Goal: Check status

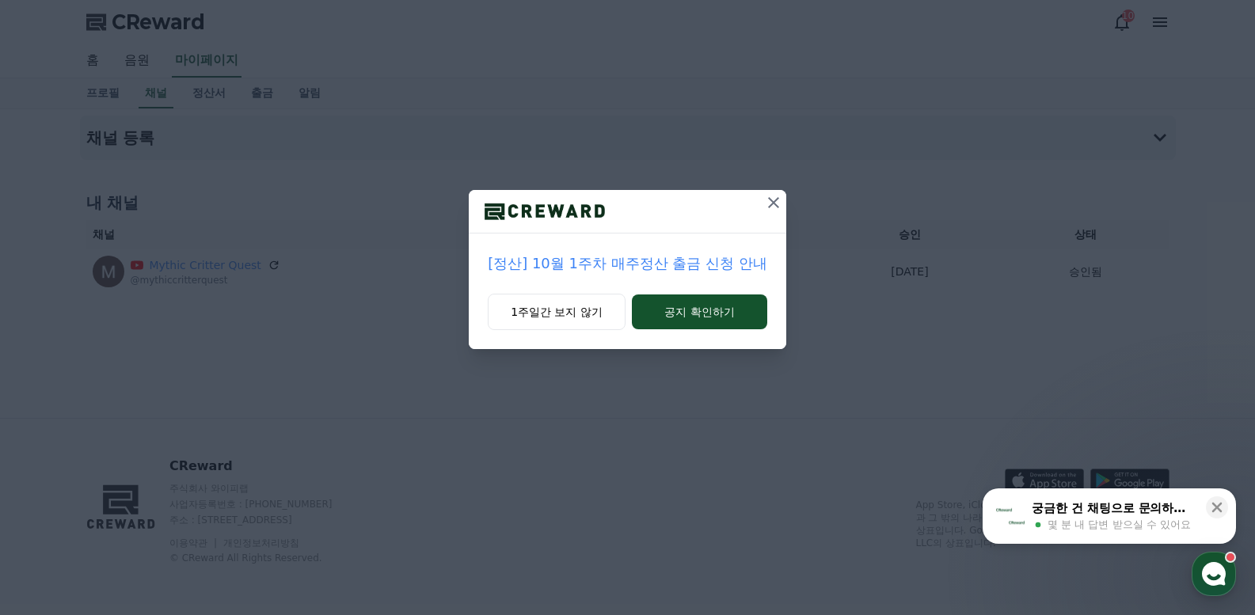
click at [776, 203] on icon at bounding box center [773, 202] width 19 height 19
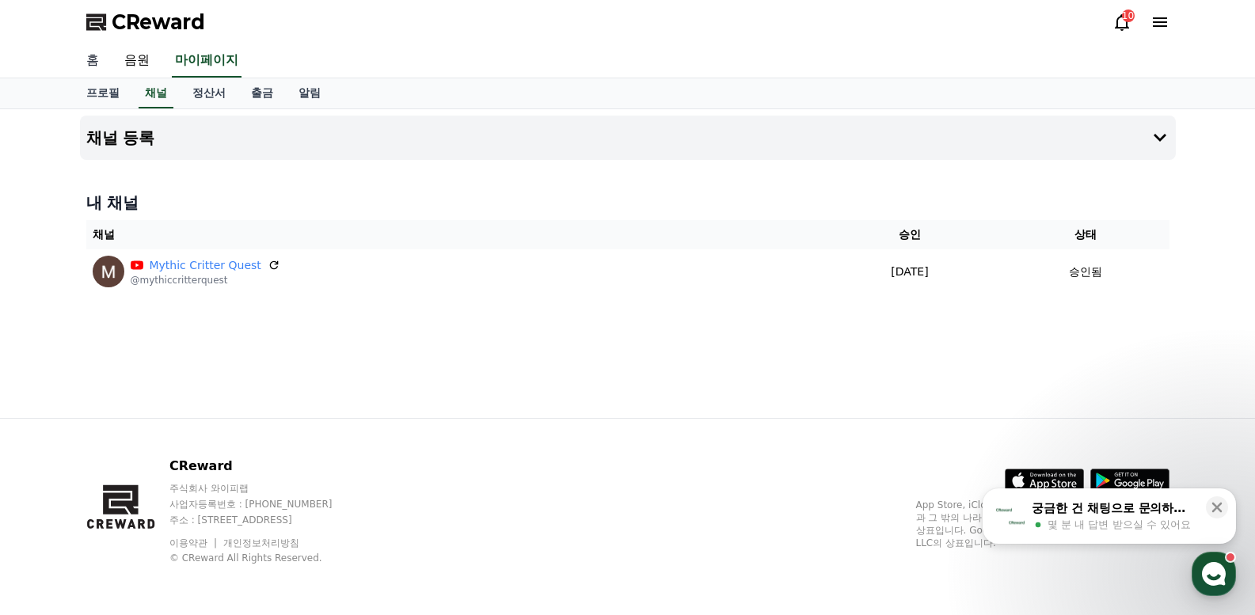
click at [98, 51] on link "홈" at bounding box center [93, 60] width 38 height 33
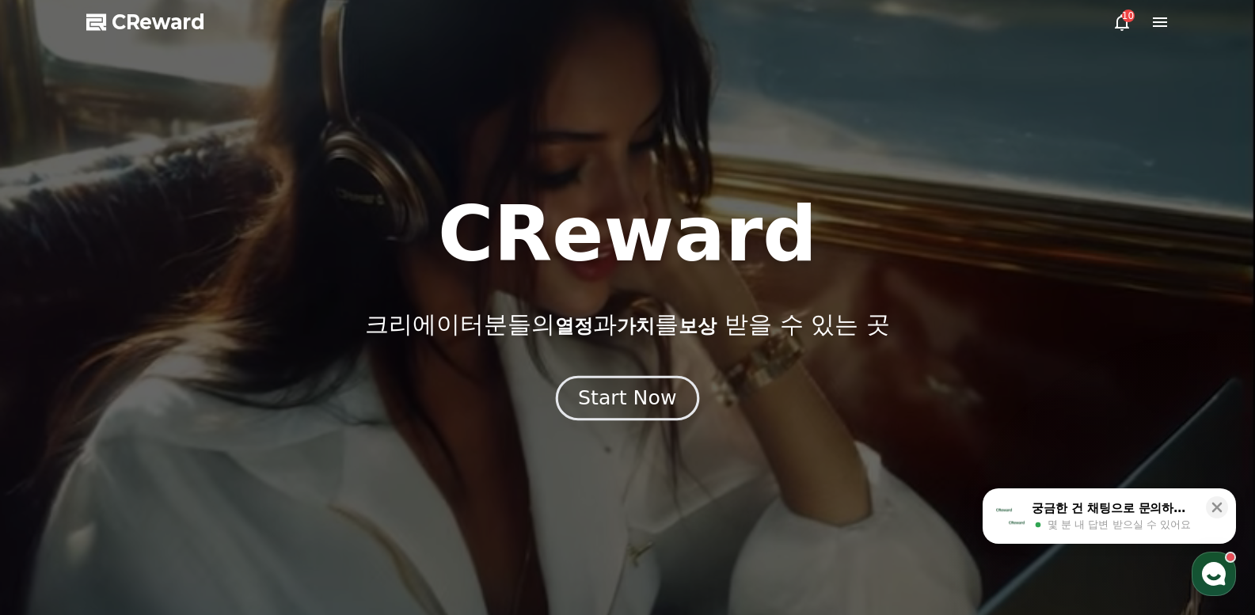
click at [624, 398] on div "Start Now" at bounding box center [627, 398] width 98 height 27
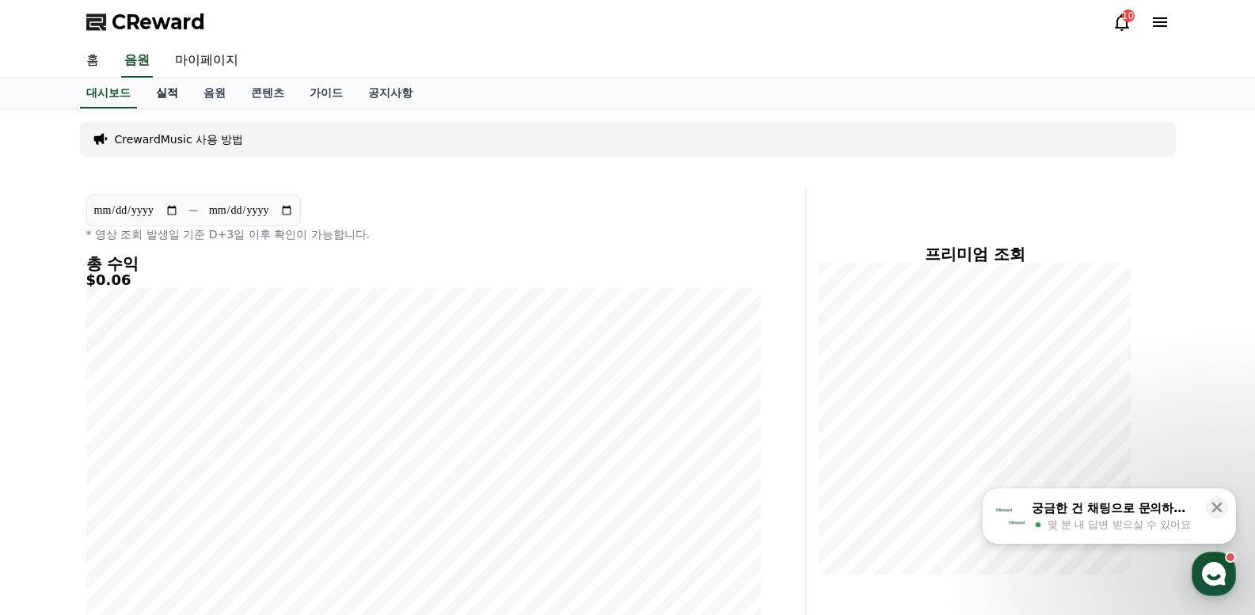
click at [164, 98] on link "실적" at bounding box center [167, 93] width 48 height 30
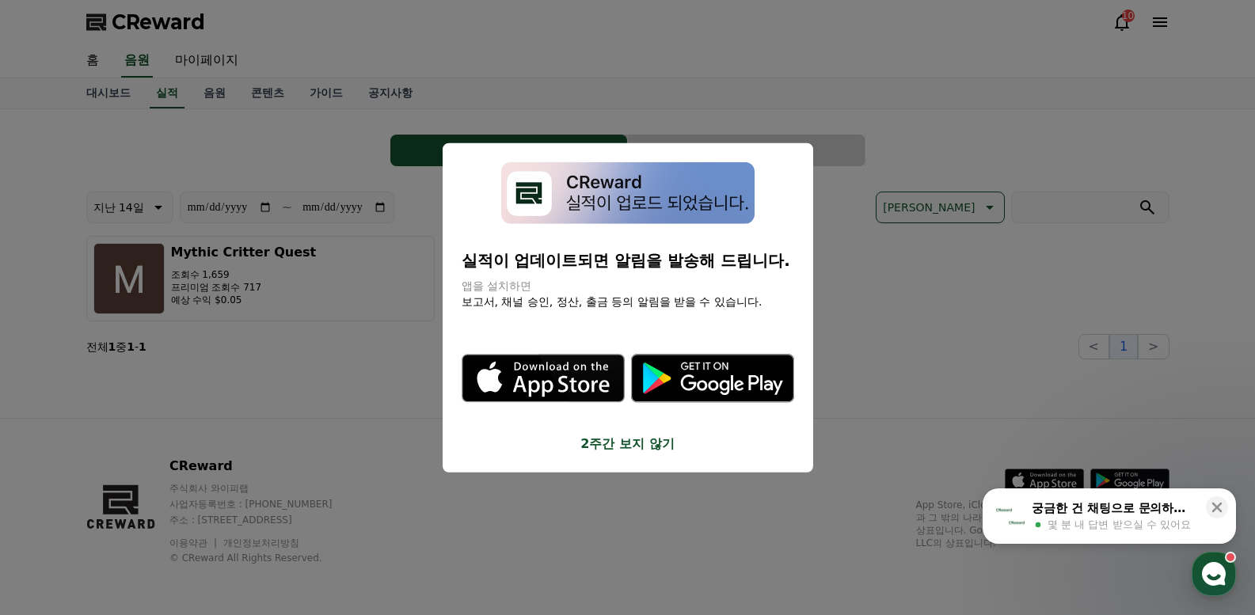
click at [607, 443] on button "2주간 보지 않기" at bounding box center [628, 444] width 333 height 19
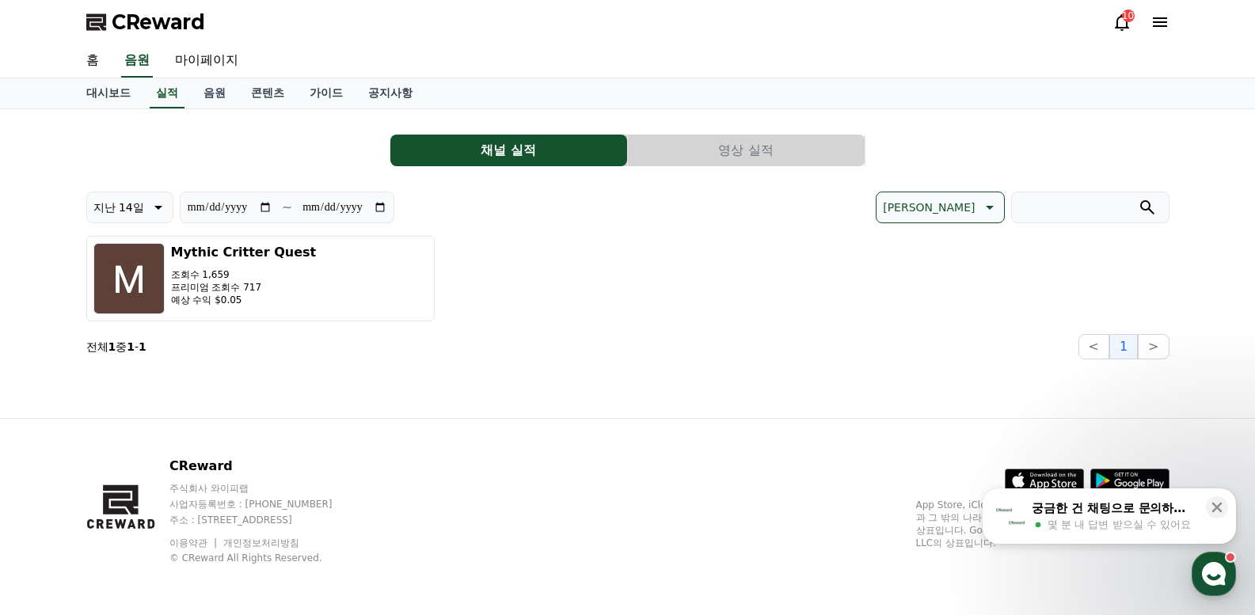
click at [712, 146] on button "영상 실적" at bounding box center [746, 151] width 237 height 32
